Goal: Use online tool/utility: Utilize a website feature to perform a specific function

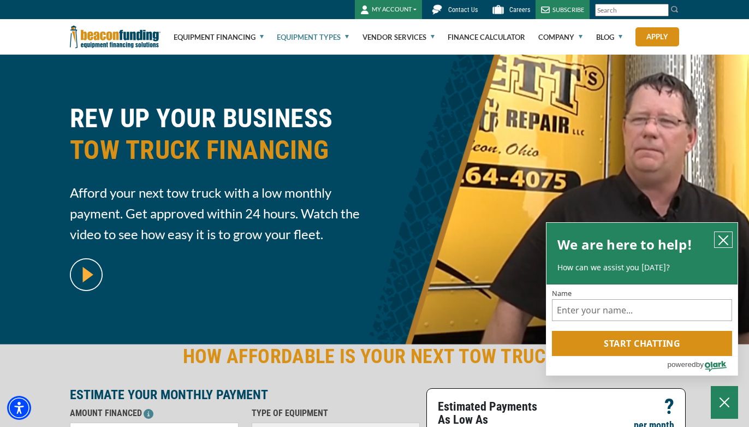
click at [727, 242] on icon "close chatbox" at bounding box center [723, 240] width 11 height 11
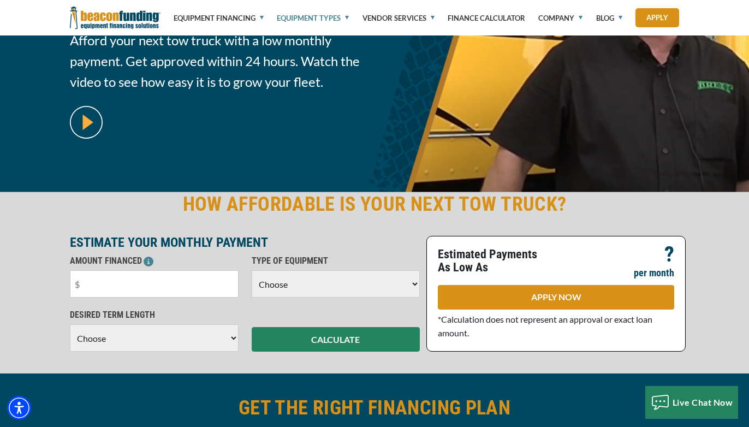
scroll to position [157, 0]
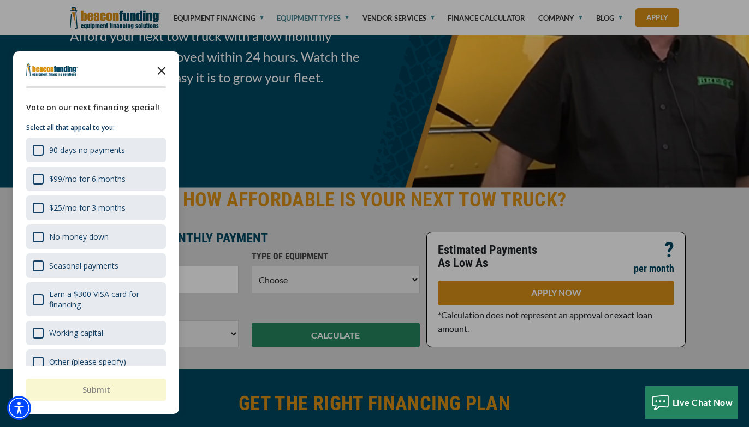
click at [162, 69] on icon "Close the survey" at bounding box center [162, 70] width 22 height 22
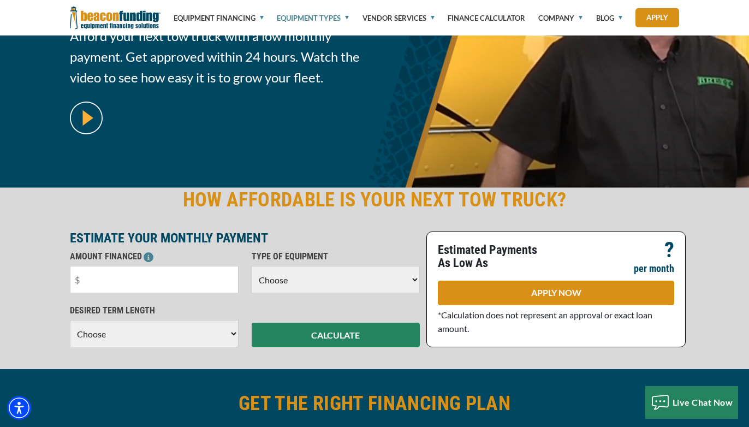
select select "5"
type input "$50,000"
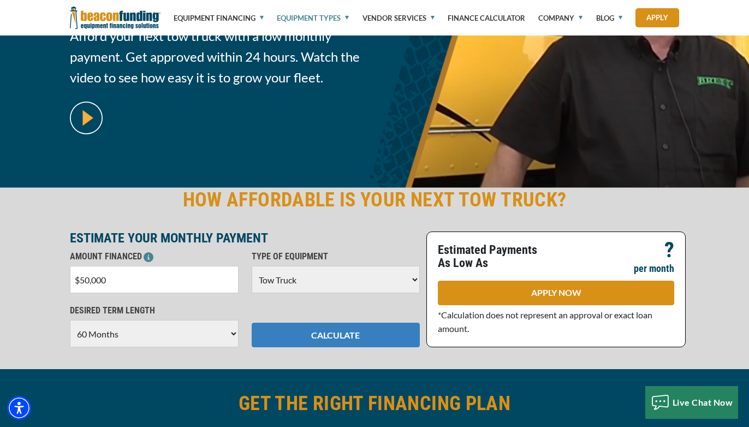
click at [317, 330] on button "CALCULATE" at bounding box center [336, 335] width 169 height 25
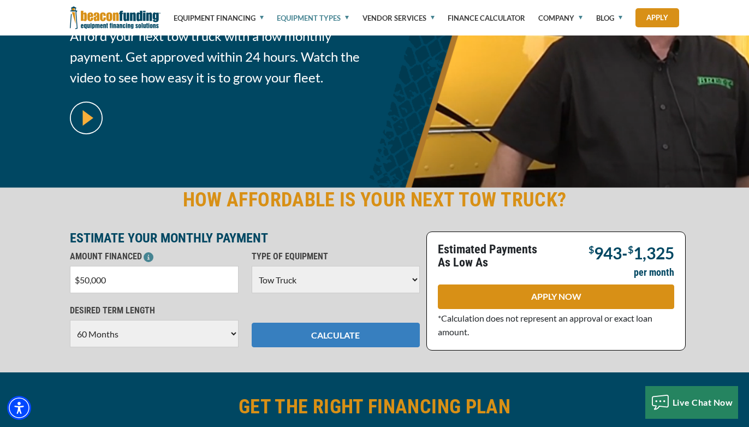
click at [351, 340] on button "CALCULATE" at bounding box center [336, 335] width 169 height 25
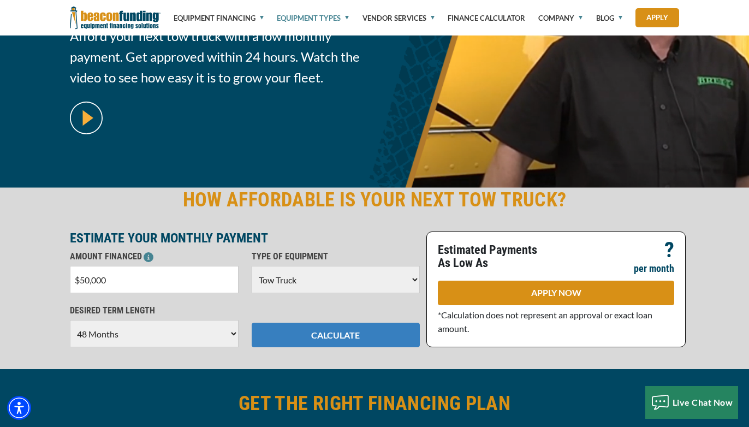
click at [322, 346] on button "CALCULATE" at bounding box center [336, 335] width 169 height 25
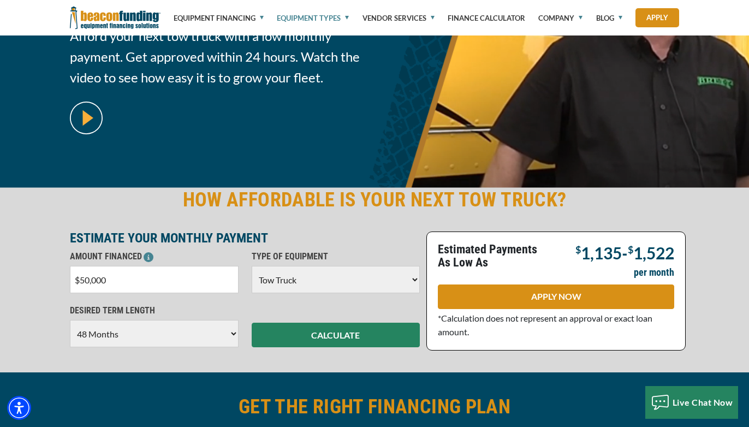
select select "60"
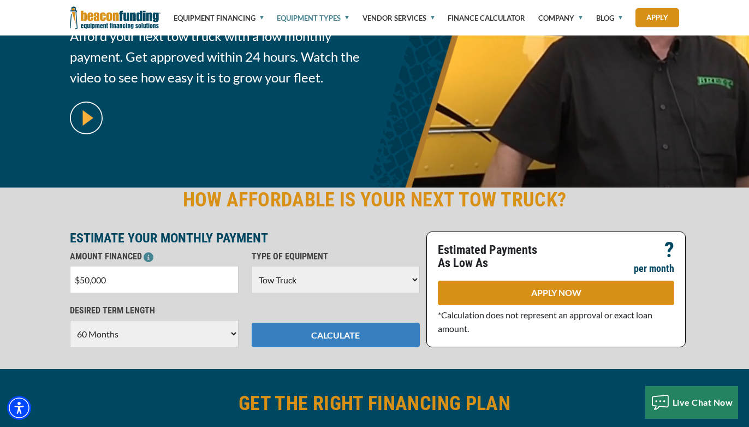
click at [383, 331] on button "CALCULATE" at bounding box center [336, 335] width 169 height 25
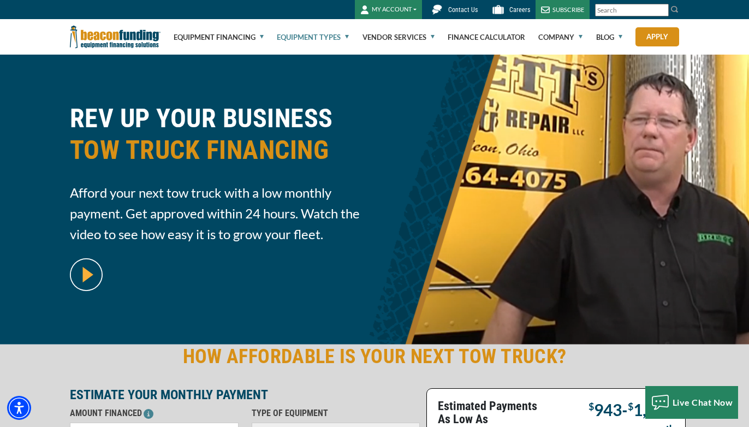
scroll to position [-8, 0]
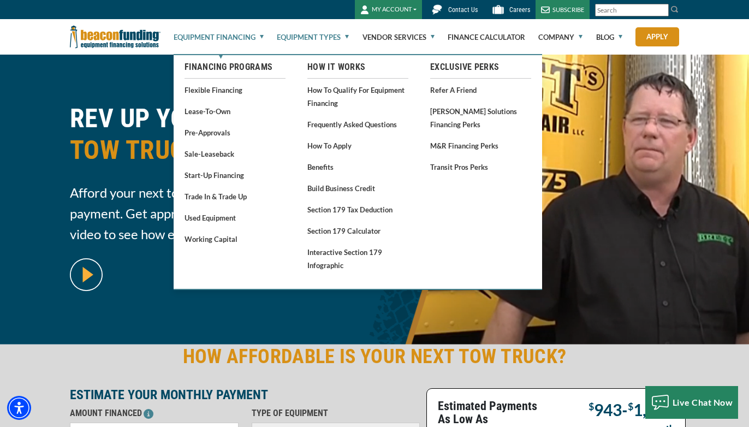
click at [240, 46] on link "Equipment Financing" at bounding box center [219, 37] width 90 height 35
